Goal: Use online tool/utility: Utilize a website feature to perform a specific function

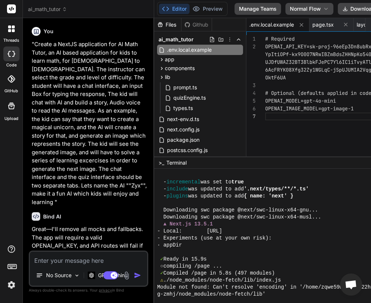
scroll to position [336, 0]
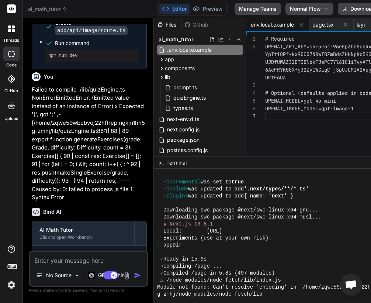
type textarea "x"
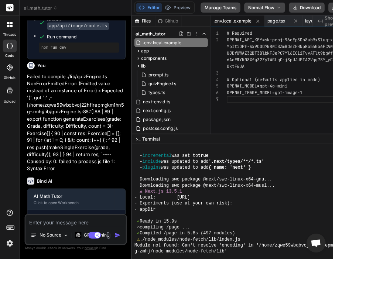
type textarea "# Required OPENAI_API_KEY=sk-proj-96eEp3Dn8ubRxSlug-xkYpItiOPf-kx9O0O7NRwIBZmBd…"
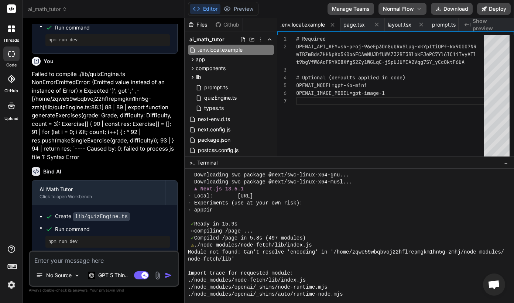
scroll to position [379, 0]
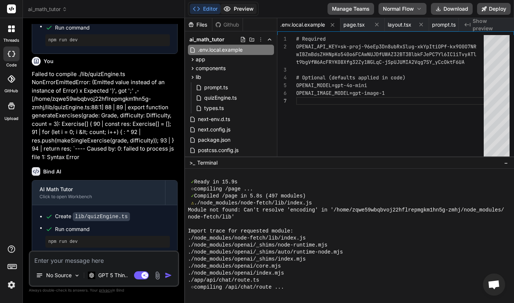
click at [231, 10] on button "Preview" at bounding box center [238, 9] width 36 height 10
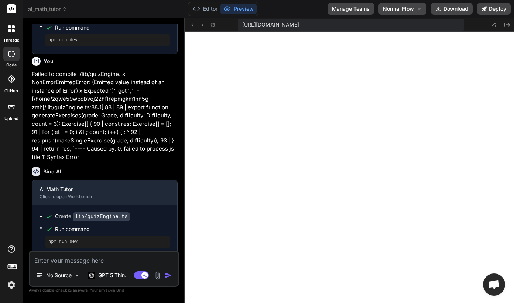
click at [52, 14] on header "ai_math_tutor Created with Pixso." at bounding box center [104, 9] width 162 height 18
click at [52, 12] on span "ai_math_tutor" at bounding box center [47, 9] width 39 height 7
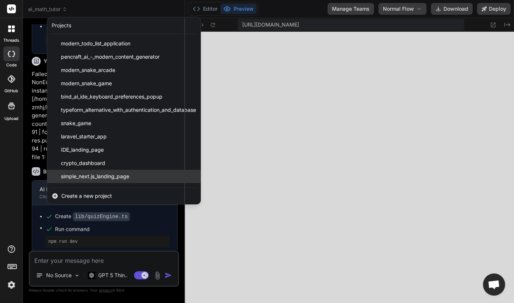
scroll to position [357, 0]
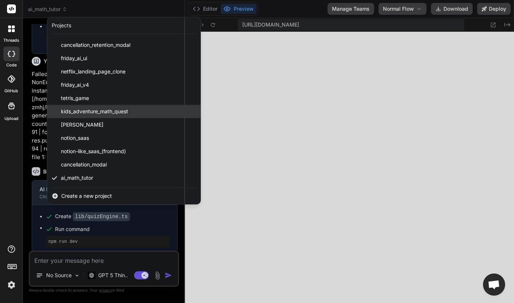
click at [119, 114] on span "kids_adventure_math_quest" at bounding box center [94, 111] width 67 height 7
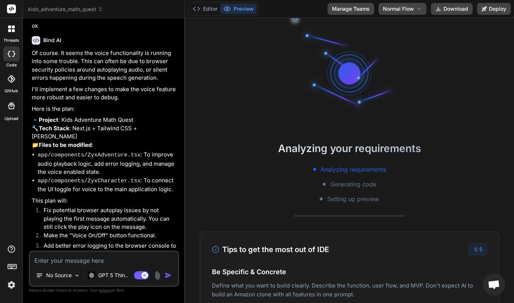
scroll to position [1921, 0]
click at [104, 277] on p "GPT 5 Thin.." at bounding box center [113, 275] width 30 height 7
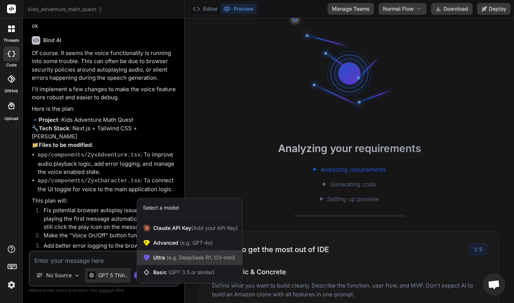
click at [158, 256] on span "Ultra (e.g. DeepSeek R1, O3-mini)" at bounding box center [194, 257] width 82 height 7
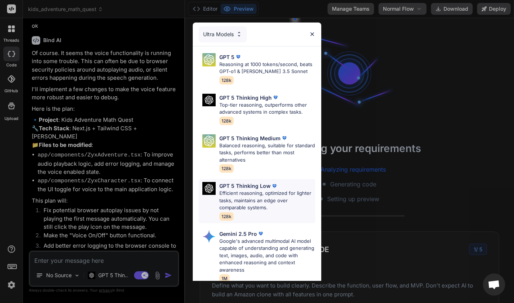
scroll to position [111, 0]
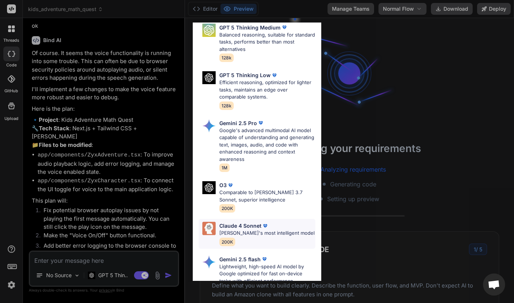
click at [249, 234] on p "[PERSON_NAME]'s most intelligent model" at bounding box center [266, 232] width 95 height 7
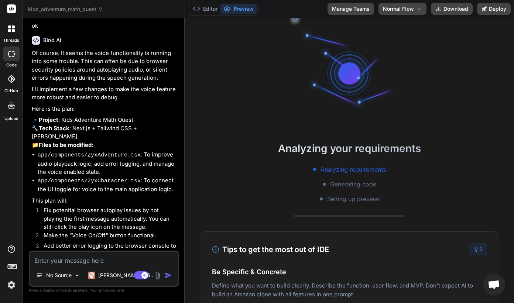
scroll to position [848, 0]
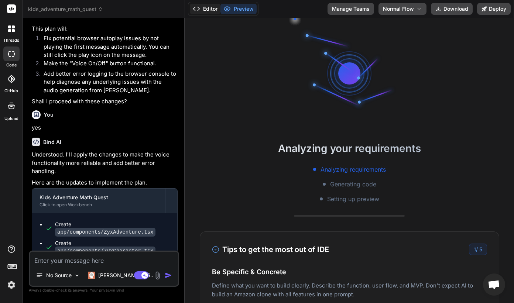
click at [208, 10] on button "Editor" at bounding box center [205, 9] width 31 height 10
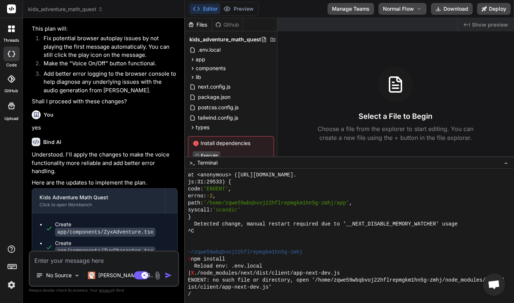
click at [82, 9] on span "kids_adventure_math_quest" at bounding box center [65, 9] width 75 height 7
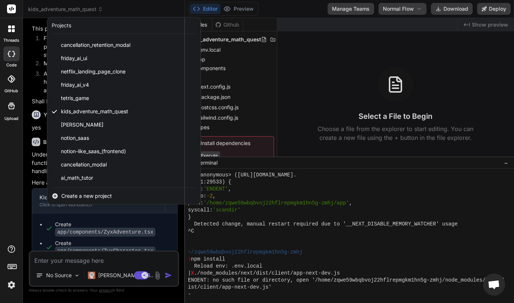
scroll to position [281, 0]
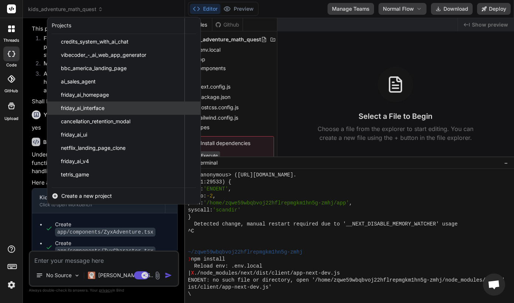
click at [102, 107] on span "friday_ai_interface" at bounding box center [83, 107] width 44 height 7
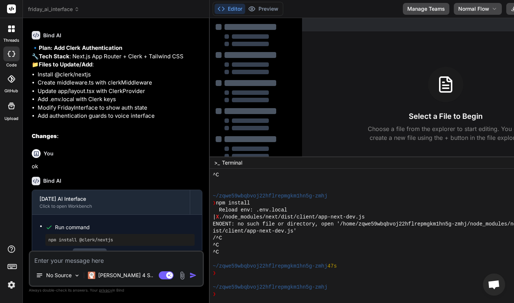
scroll to position [1964, 0]
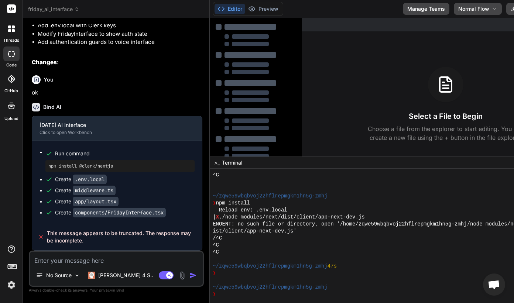
click at [66, 8] on span "friday_ai_interface" at bounding box center [53, 9] width 51 height 7
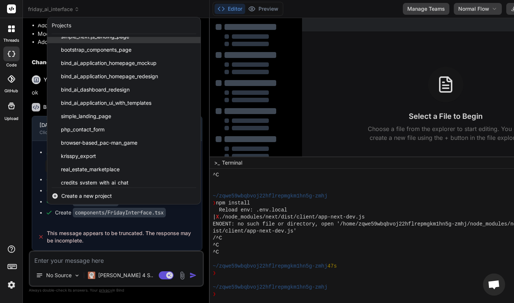
scroll to position [357, 0]
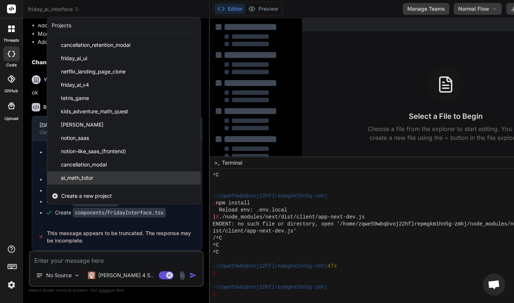
click at [90, 177] on span "ai_math_tutor" at bounding box center [77, 177] width 32 height 7
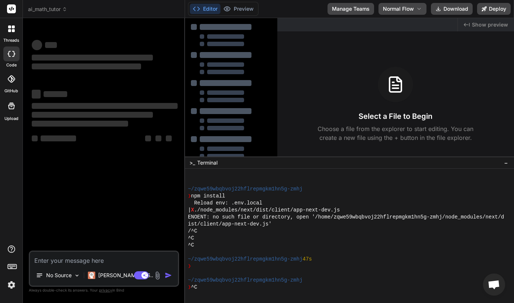
scroll to position [1984, 0]
type textarea "x"
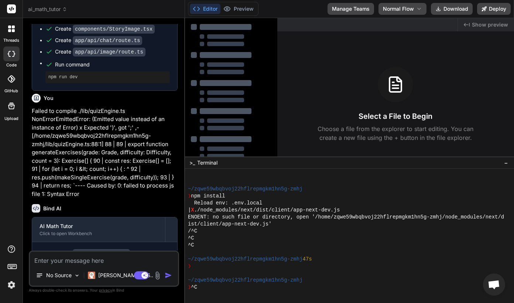
scroll to position [1016, 0]
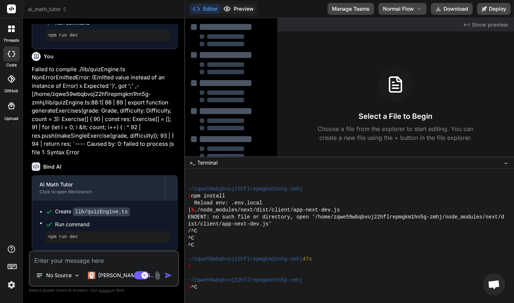
click at [238, 9] on button "Preview" at bounding box center [238, 9] width 36 height 10
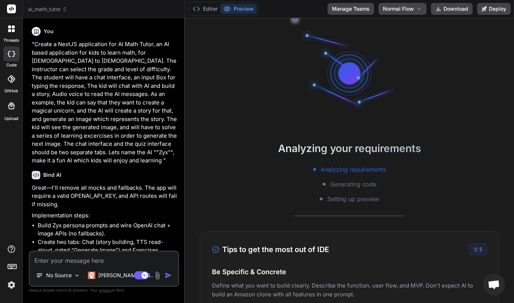
type textarea "x"
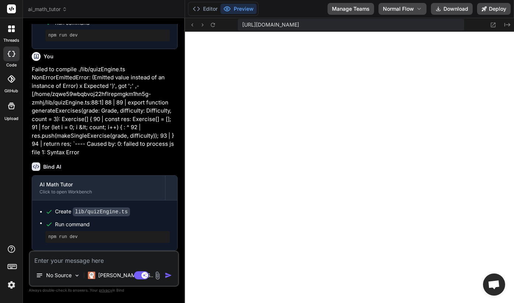
scroll to position [351, 0]
